Goal: Obtain resource: Download file/media

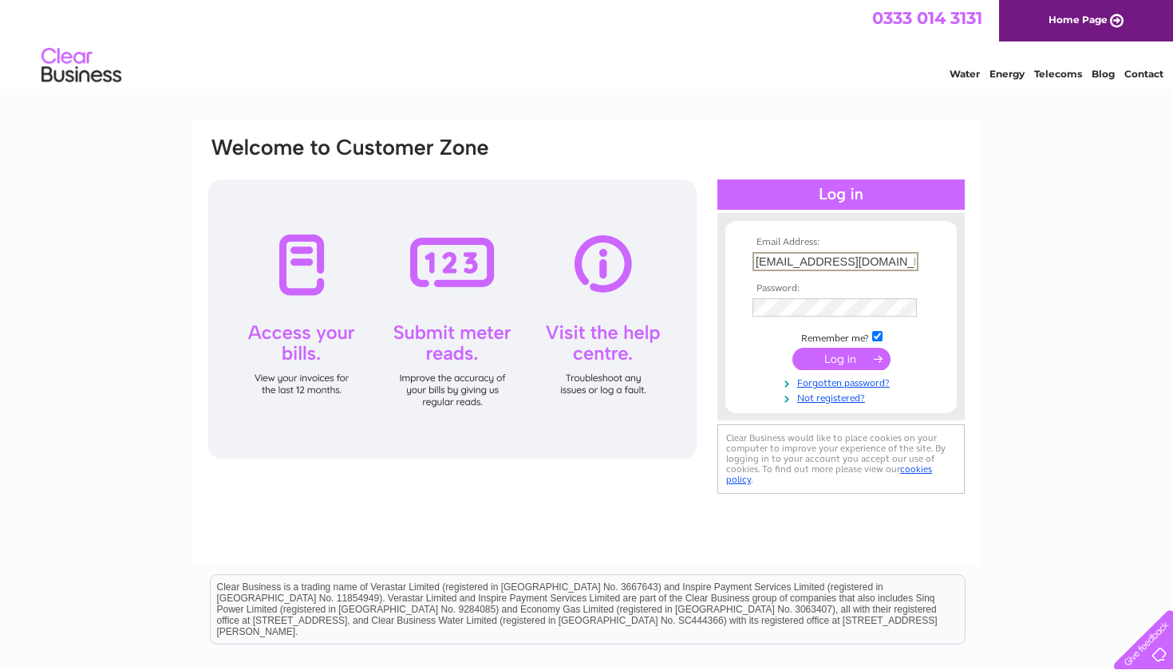
type input "niknmixsweets@gmail.com"
click at [841, 357] on input "submit" at bounding box center [841, 359] width 98 height 22
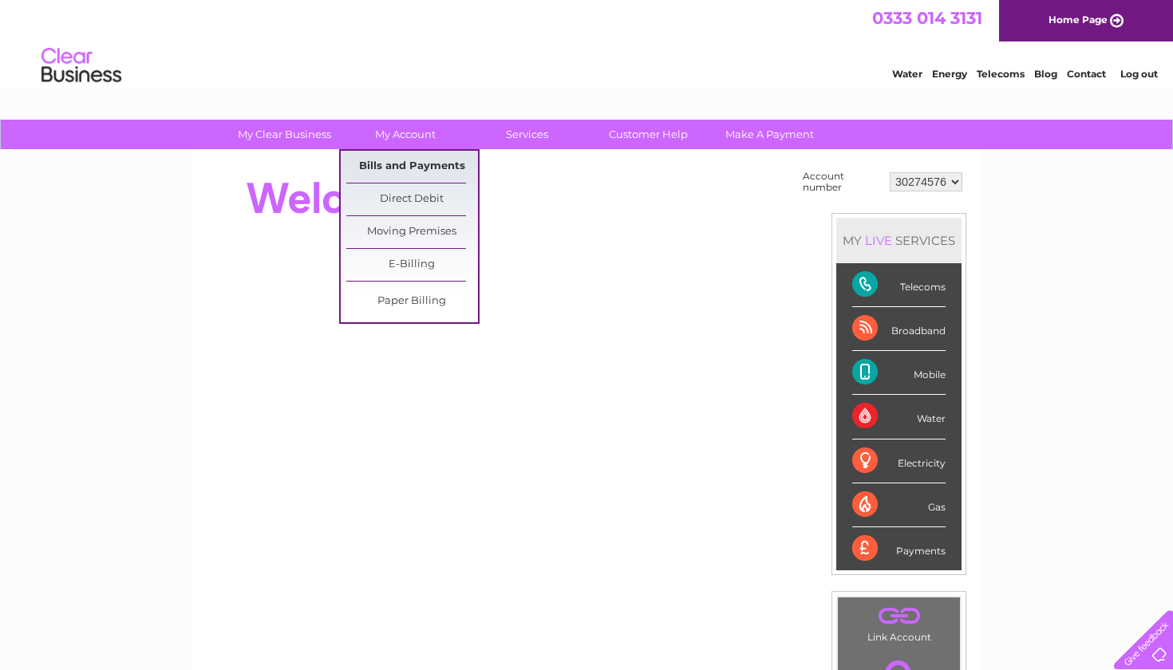
click at [401, 157] on link "Bills and Payments" at bounding box center [412, 167] width 132 height 32
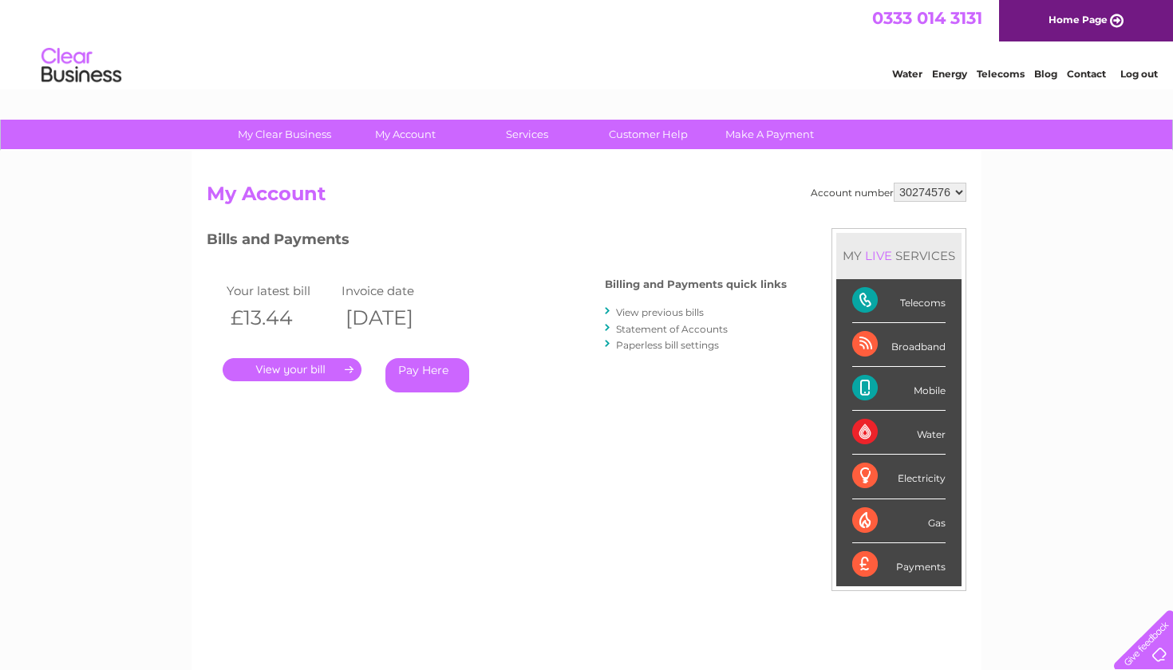
click at [655, 312] on link "View previous bills" at bounding box center [660, 312] width 88 height 12
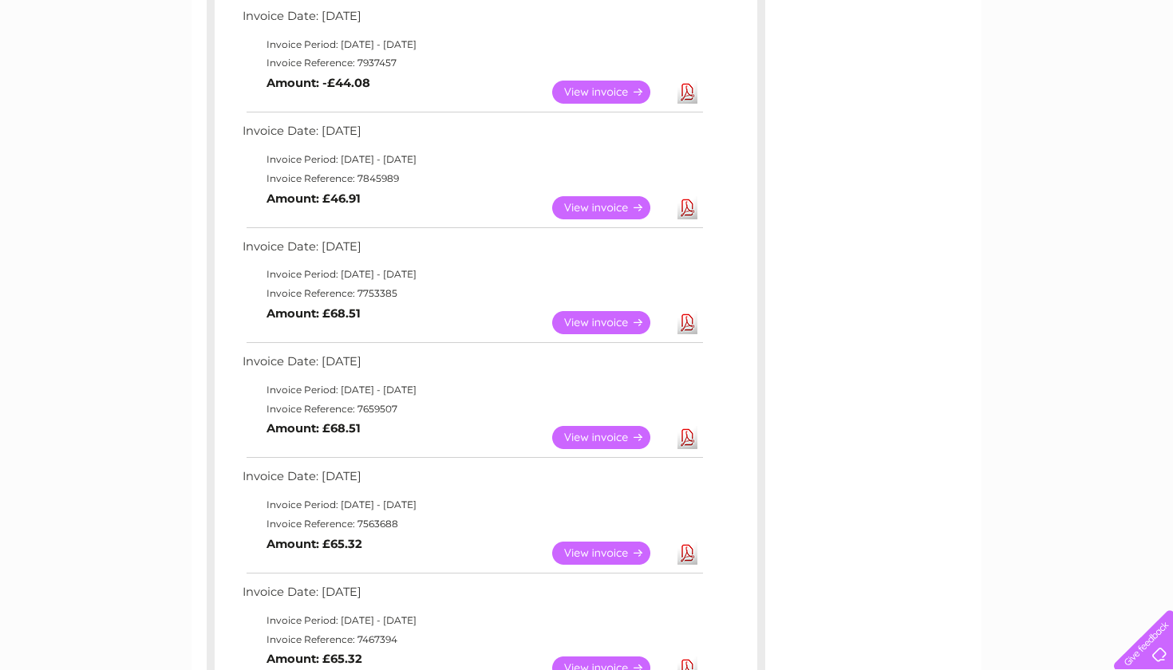
scroll to position [417, 0]
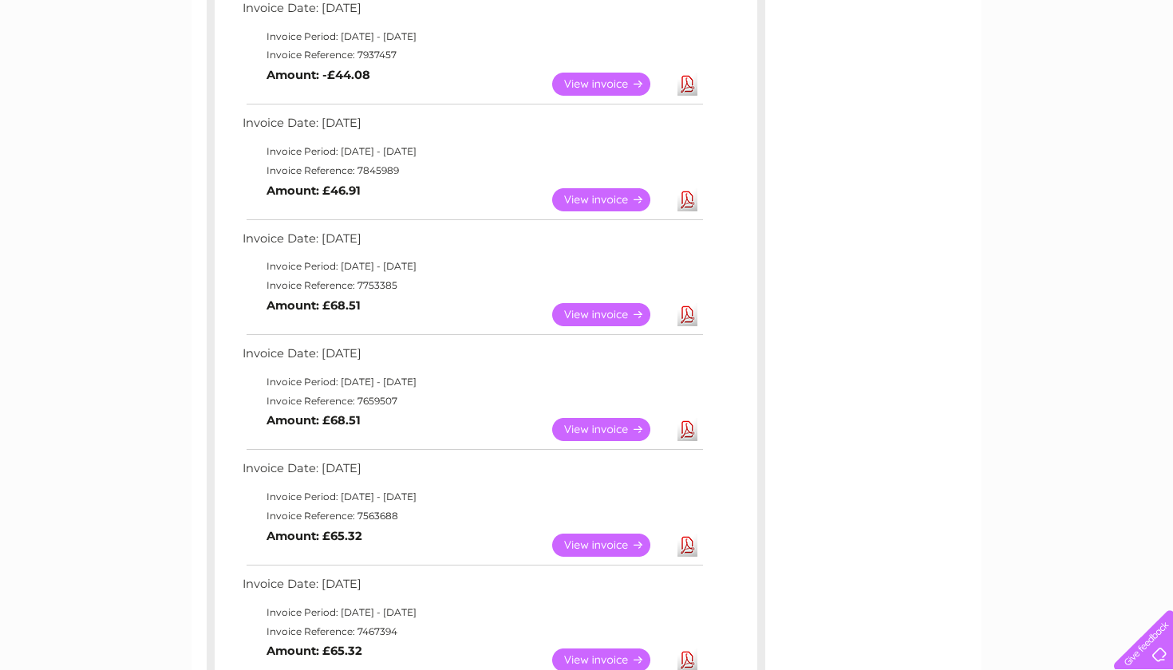
click at [688, 420] on link "Download" at bounding box center [687, 429] width 20 height 23
click at [687, 309] on link "Download" at bounding box center [687, 314] width 20 height 23
click at [686, 193] on link "Download" at bounding box center [687, 199] width 20 height 23
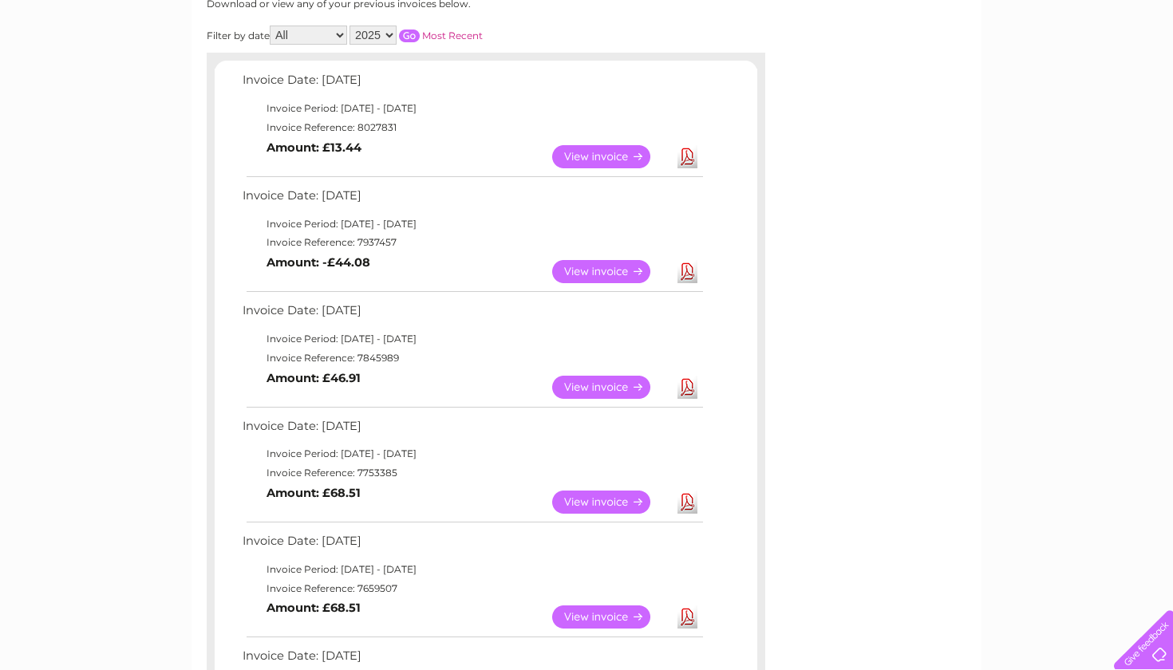
scroll to position [229, 0]
click at [619, 152] on link "View" at bounding box center [610, 157] width 117 height 23
